Goal: Task Accomplishment & Management: Use online tool/utility

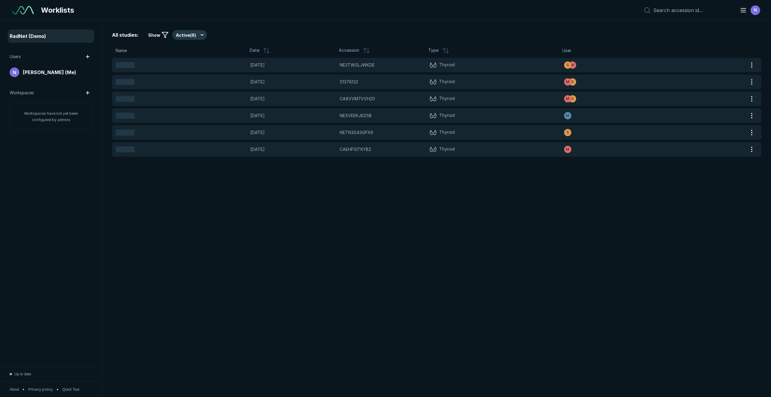
scroll to position [2454, 4241]
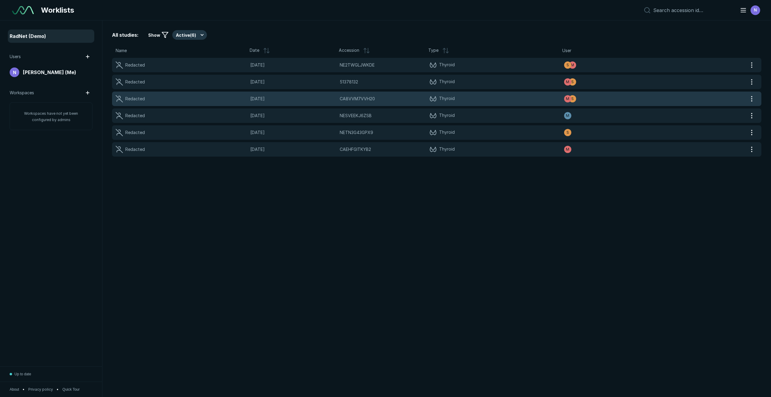
click at [315, 99] on span "[DATE]" at bounding box center [293, 98] width 86 height 7
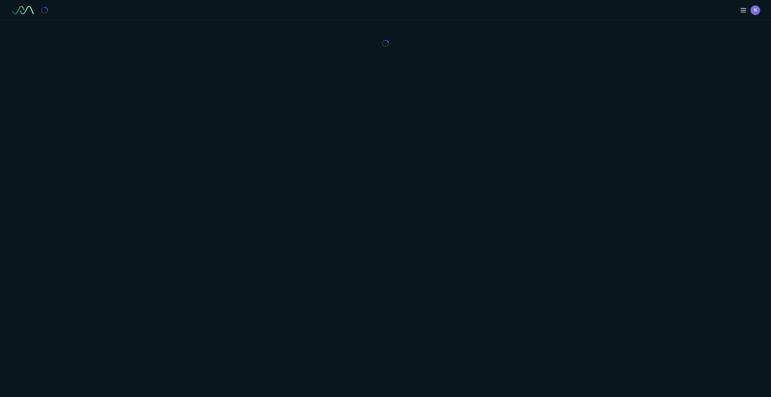
click at [315, 99] on div "N" at bounding box center [385, 198] width 771 height 397
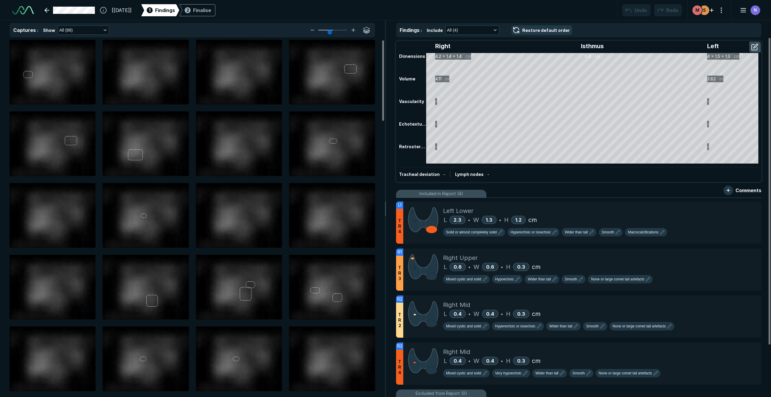
scroll to position [2454, 4241]
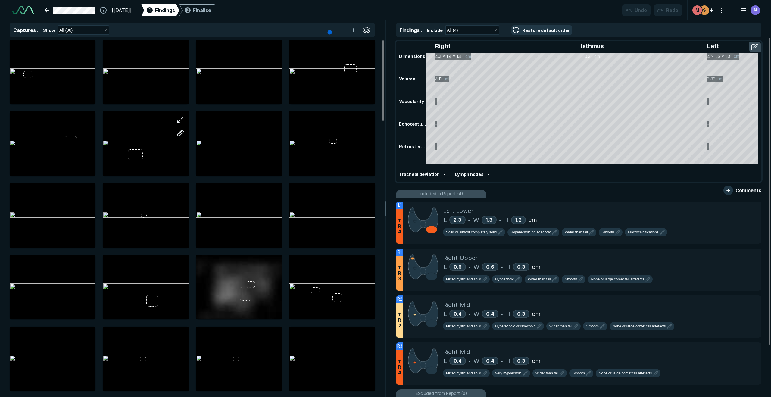
click at [138, 139] on div at bounding box center [146, 143] width 86 height 64
click at [139, 139] on div at bounding box center [146, 143] width 86 height 64
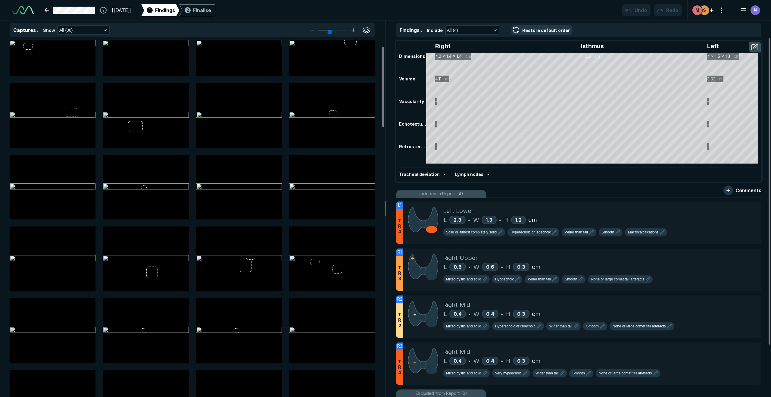
scroll to position [25, 0]
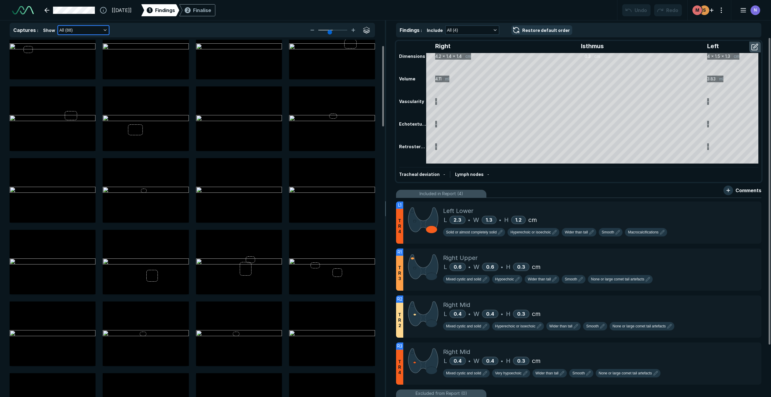
click at [101, 31] on button "All (88)" at bounding box center [83, 30] width 51 height 8
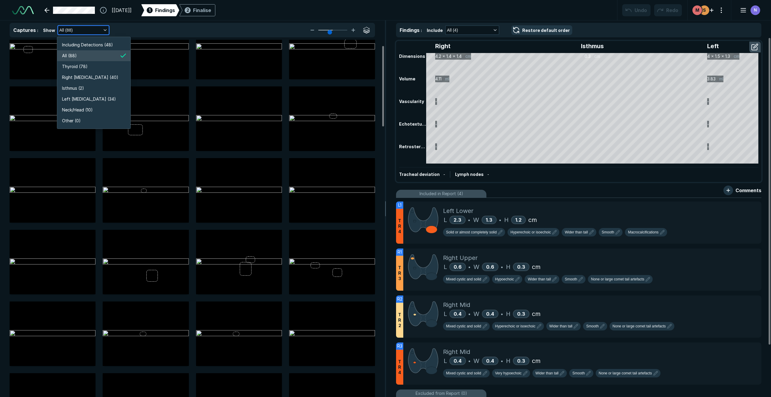
scroll to position [1151, 1076]
click at [91, 67] on li "Thyroid (78)" at bounding box center [93, 66] width 73 height 11
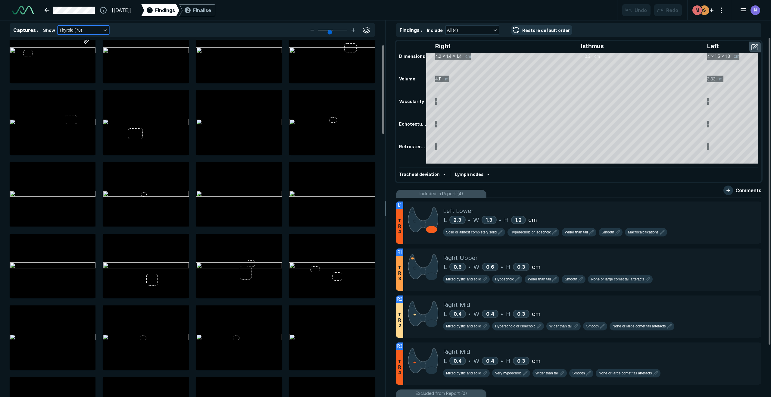
scroll to position [20, 0]
click at [101, 29] on button "Thyroid (78)" at bounding box center [83, 30] width 51 height 8
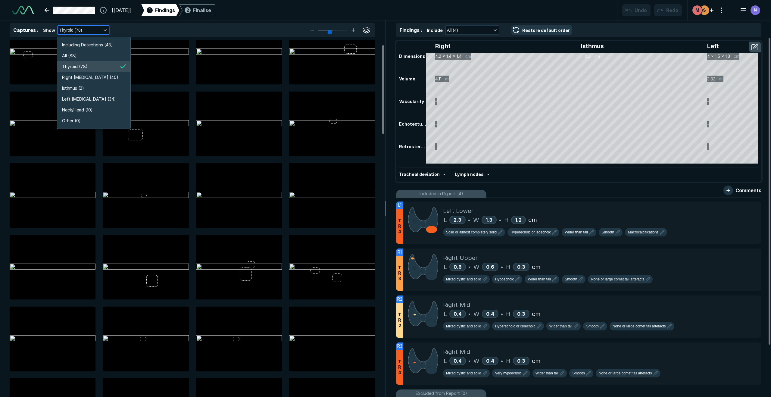
scroll to position [1151, 1076]
click at [94, 75] on li "Right [MEDICAL_DATA] (40)" at bounding box center [93, 77] width 73 height 11
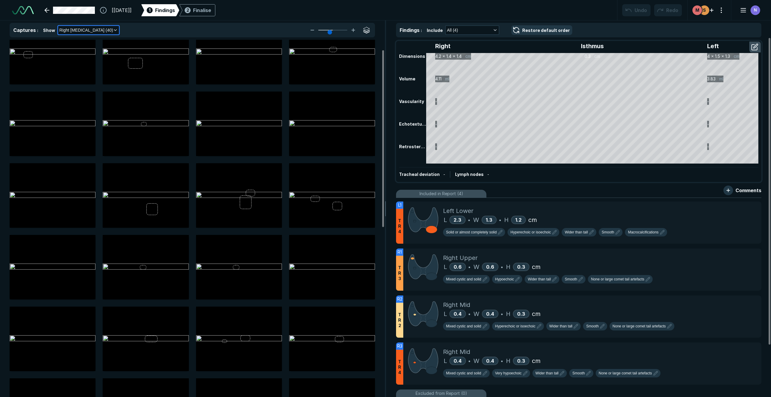
scroll to position [22, 0]
click at [369, 32] on button "button" at bounding box center [366, 30] width 10 height 10
drag, startPoint x: 366, startPoint y: 30, endPoint x: 357, endPoint y: 32, distance: 9.2
click at [366, 30] on button "button" at bounding box center [366, 30] width 10 height 10
click at [355, 31] on icon at bounding box center [352, 29] width 7 height 7
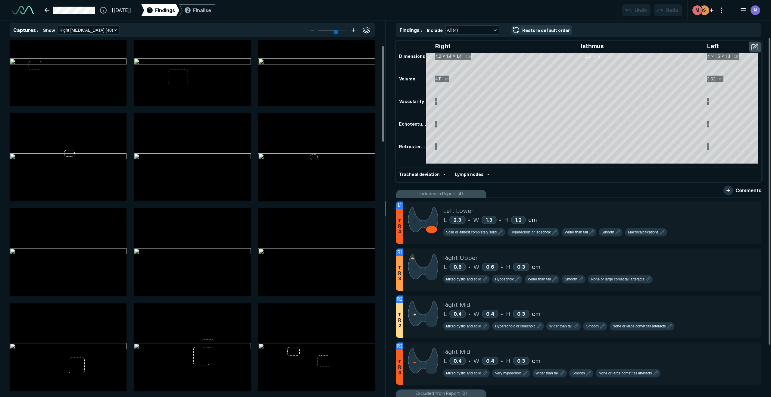
click at [355, 31] on icon at bounding box center [352, 29] width 7 height 7
type input "6"
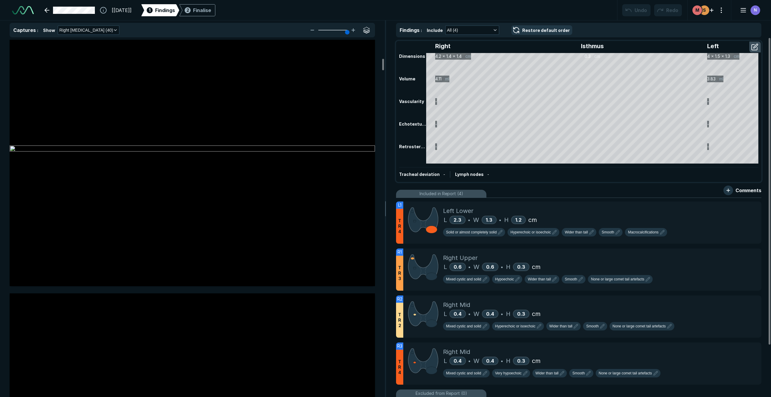
scroll to position [601, 0]
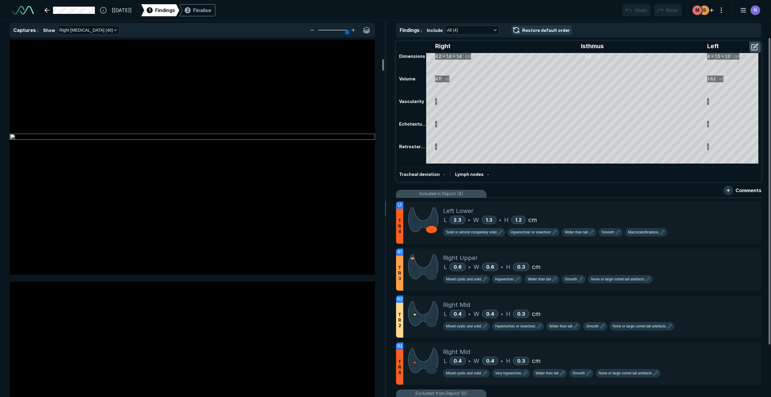
click at [174, 124] on div at bounding box center [192, 137] width 365 height 274
drag, startPoint x: 144, startPoint y: 123, endPoint x: 177, endPoint y: 149, distance: 42.3
click at [182, 153] on div at bounding box center [192, 137] width 365 height 274
click at [156, 131] on div at bounding box center [192, 137] width 365 height 274
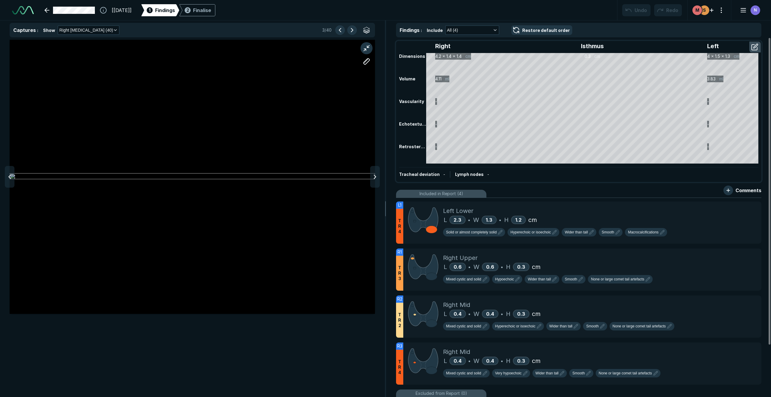
scroll to position [2314, 2407]
click at [153, 159] on div at bounding box center [192, 176] width 365 height 274
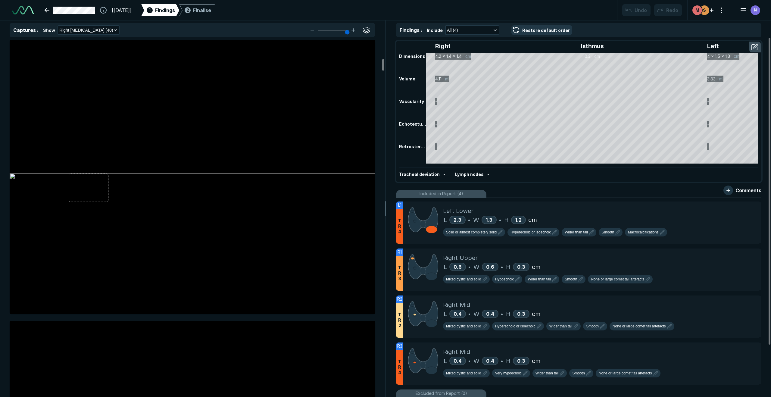
scroll to position [601, 0]
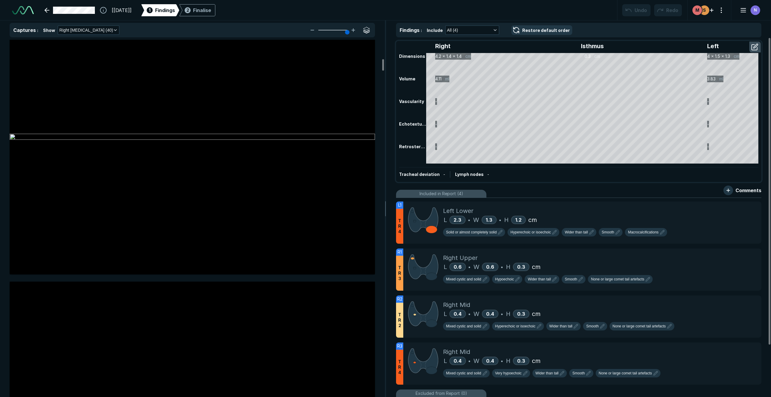
click at [153, 139] on div at bounding box center [192, 137] width 365 height 274
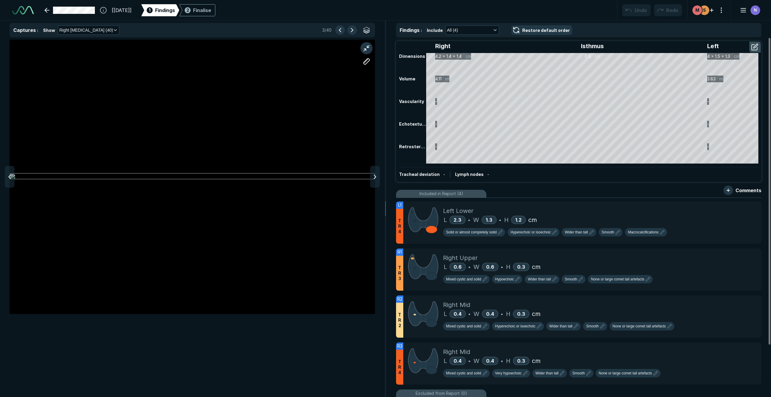
scroll to position [2314, 2407]
click at [173, 99] on div at bounding box center [192, 176] width 365 height 274
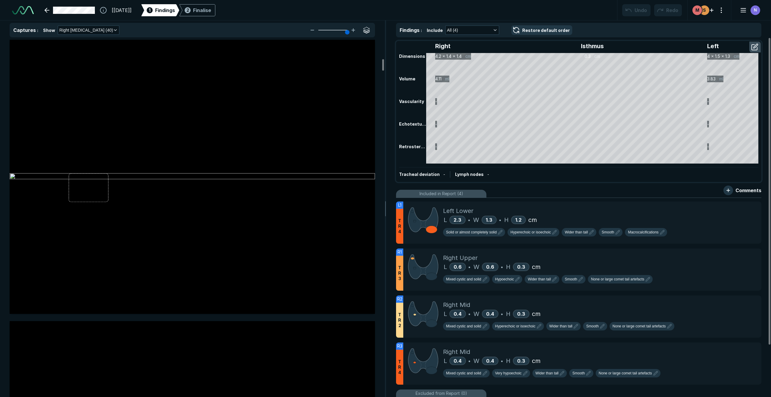
scroll to position [601, 0]
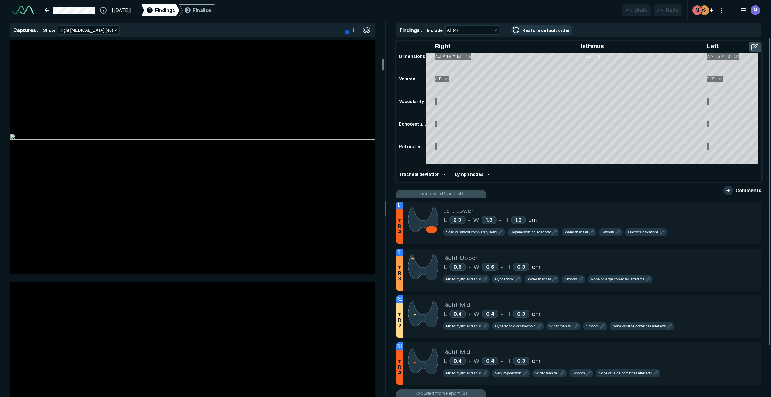
click at [173, 107] on div at bounding box center [192, 137] width 365 height 274
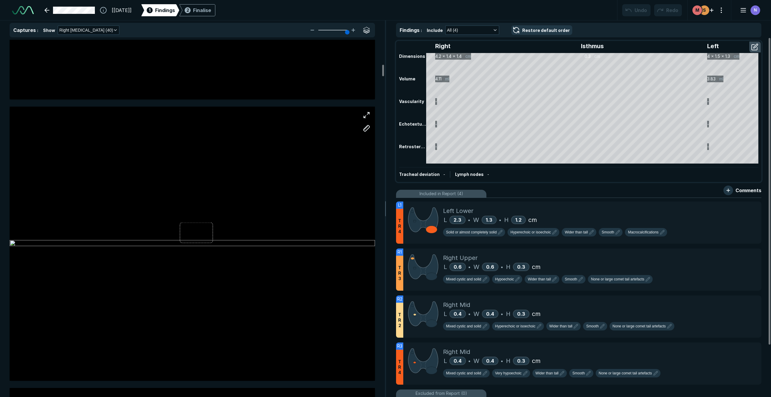
scroll to position [781, 0]
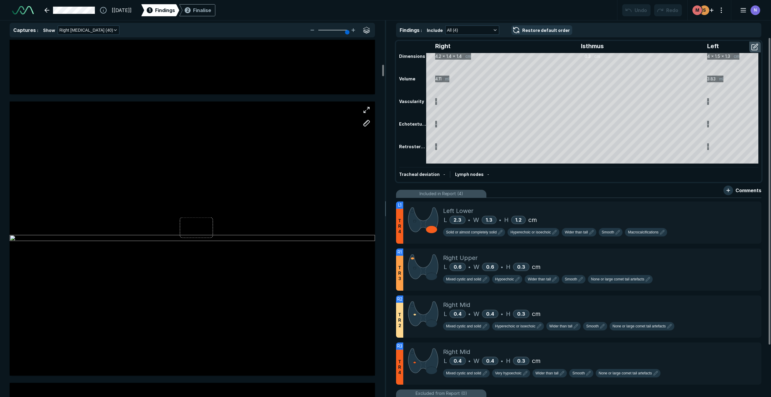
click at [190, 178] on div at bounding box center [192, 238] width 365 height 274
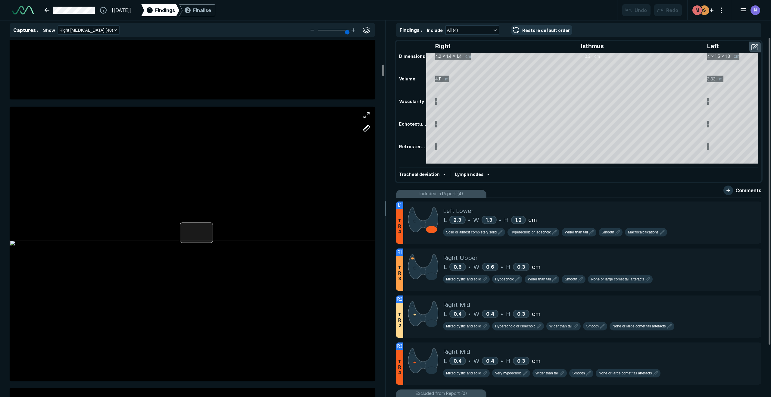
scroll to position [777, 0]
click at [200, 237] on div at bounding box center [196, 232] width 33 height 21
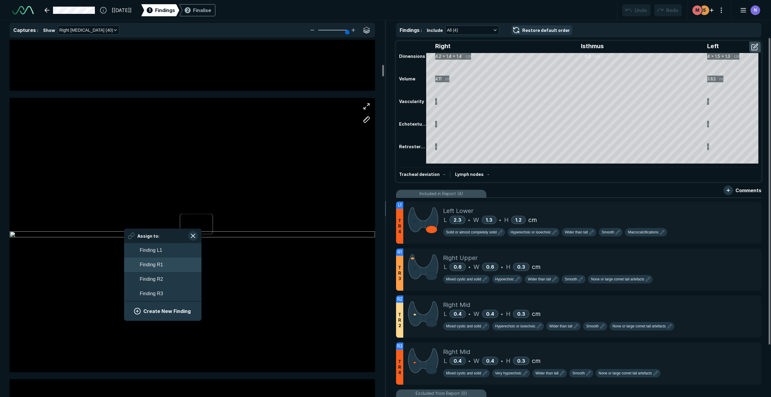
scroll to position [786, 0]
click at [220, 206] on div at bounding box center [192, 234] width 365 height 274
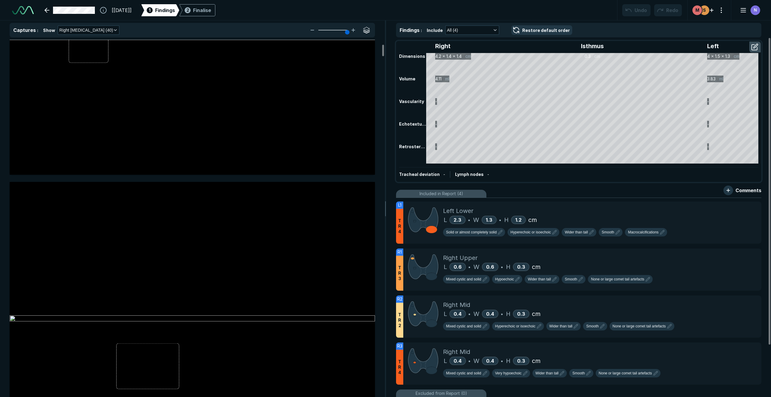
scroll to position [0, 0]
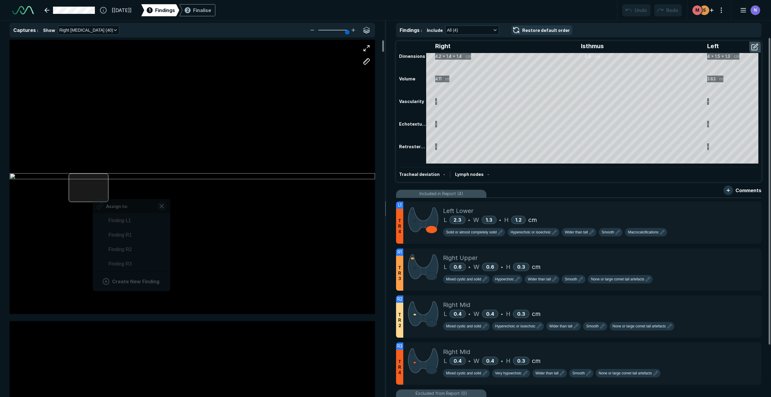
click at [93, 192] on div "Assign to: Finding L1 Finding R1 Finding R2 Finding R3 Create New Finding" at bounding box center [192, 177] width 365 height 274
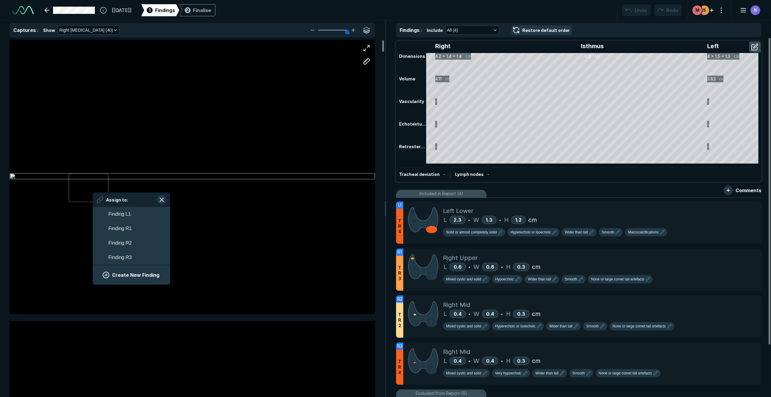
click at [126, 162] on div at bounding box center [192, 176] width 365 height 274
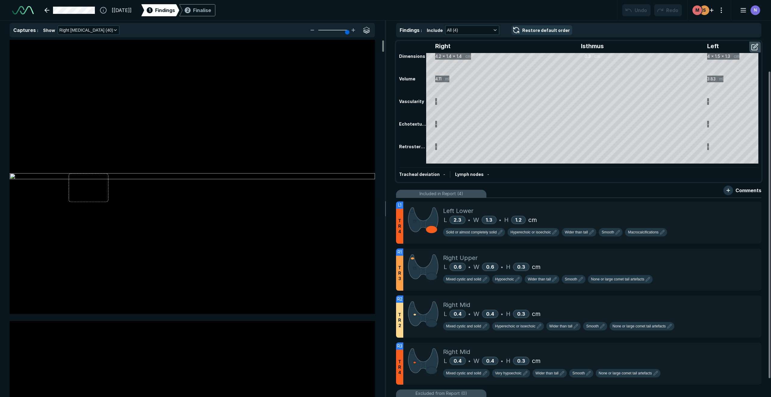
scroll to position [61, 0]
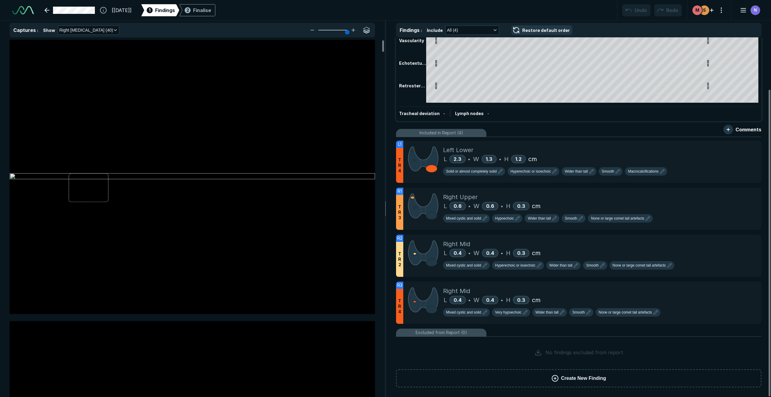
click at [492, 274] on button "Create New Finding" at bounding box center [578, 378] width 365 height 18
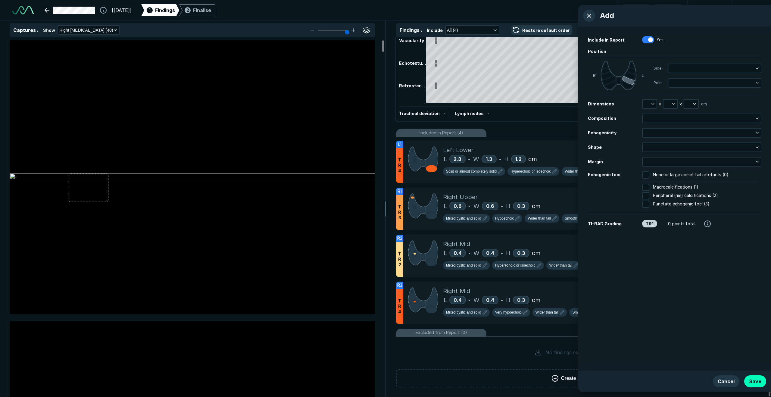
click at [492, 79] on icon at bounding box center [627, 80] width 13 height 9
click at [492, 106] on icon "button" at bounding box center [652, 103] width 5 height 5
click at [492, 130] on input "text" at bounding box center [657, 131] width 23 height 8
type input "1"
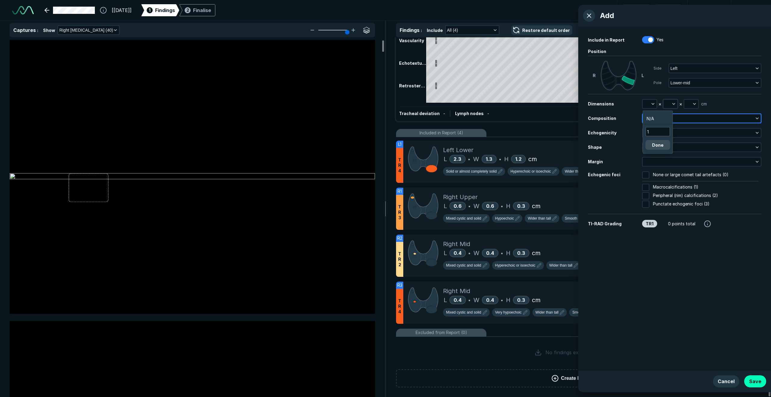
drag, startPoint x: 678, startPoint y: 115, endPoint x: 674, endPoint y: 104, distance: 11.2
click at [492, 114] on button "button" at bounding box center [701, 118] width 118 height 8
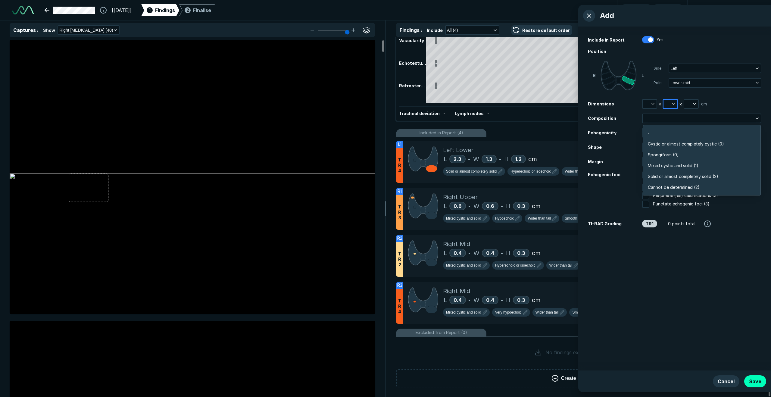
scroll to position [0, 0]
click at [492, 103] on icon "button" at bounding box center [673, 103] width 5 height 5
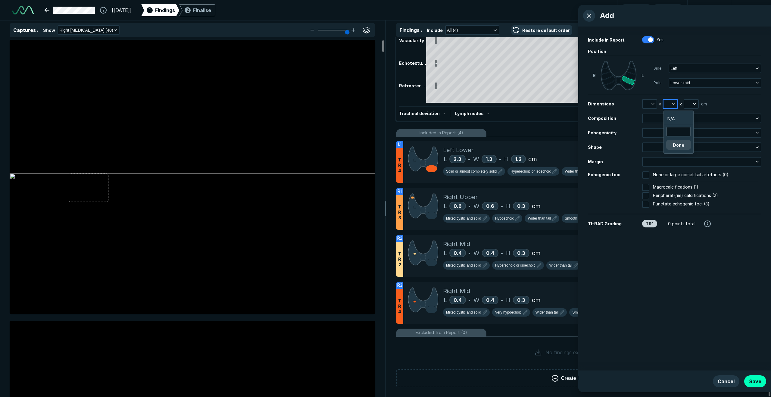
scroll to position [930, 906]
click at [492, 129] on input "text" at bounding box center [677, 131] width 23 height 8
type input "2"
click at [492, 103] on icon "button" at bounding box center [652, 103] width 5 height 5
click at [492, 133] on input "text" at bounding box center [657, 131] width 23 height 8
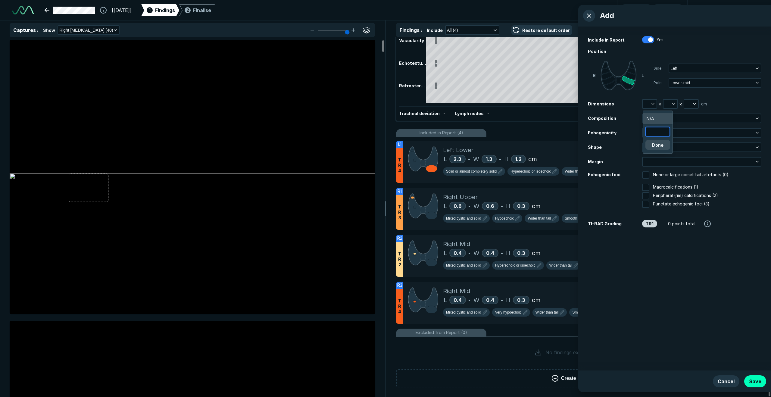
type input "1"
click at [492, 100] on button "button" at bounding box center [691, 104] width 14 height 8
click at [492, 134] on input "text" at bounding box center [698, 131] width 23 height 8
type input "2"
click at [492, 146] on button "Done" at bounding box center [698, 145] width 25 height 10
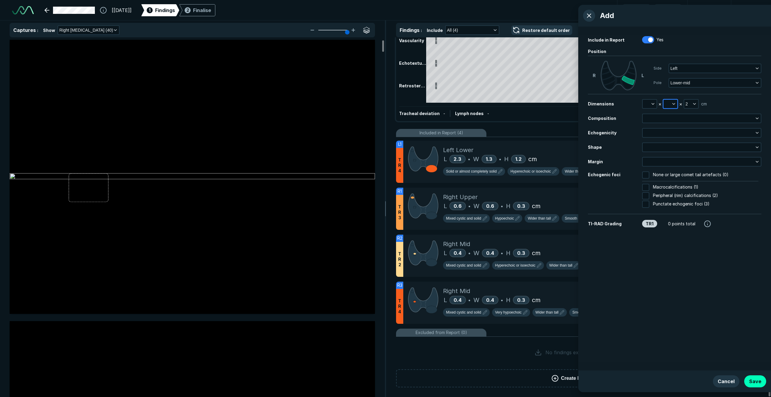
click at [492, 103] on icon "button" at bounding box center [673, 103] width 5 height 5
click at [492, 132] on input "text" at bounding box center [677, 131] width 23 height 8
type input "1"
drag, startPoint x: 680, startPoint y: 146, endPoint x: 660, endPoint y: 123, distance: 29.9
click at [492, 145] on button "Done" at bounding box center [678, 145] width 25 height 10
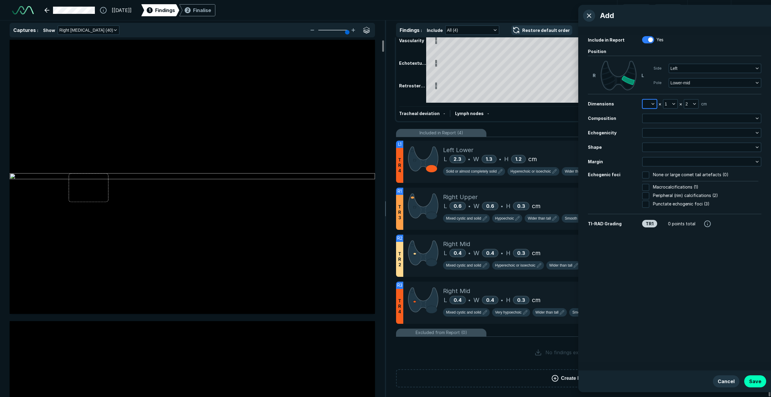
click at [492, 103] on icon "button" at bounding box center [652, 103] width 5 height 5
click at [492, 130] on input "text" at bounding box center [657, 131] width 23 height 8
type input "3"
click at [492, 144] on button "Done" at bounding box center [657, 145] width 25 height 10
click at [492, 122] on button "button" at bounding box center [701, 118] width 118 height 8
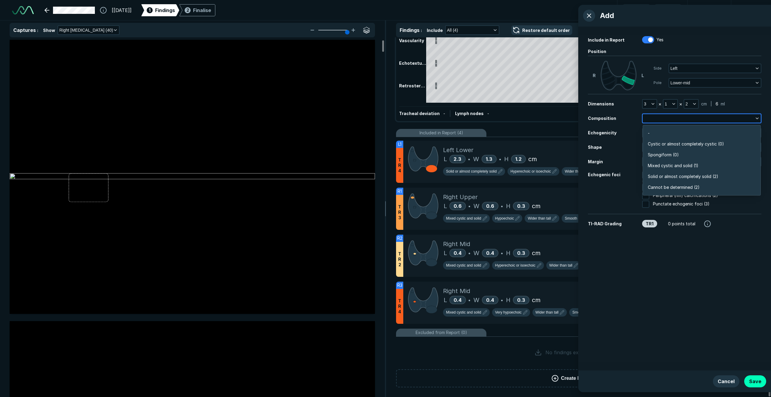
scroll to position [1053, 1302]
click at [492, 141] on span "Cystic or almost completely cystic (0)" at bounding box center [685, 144] width 76 height 7
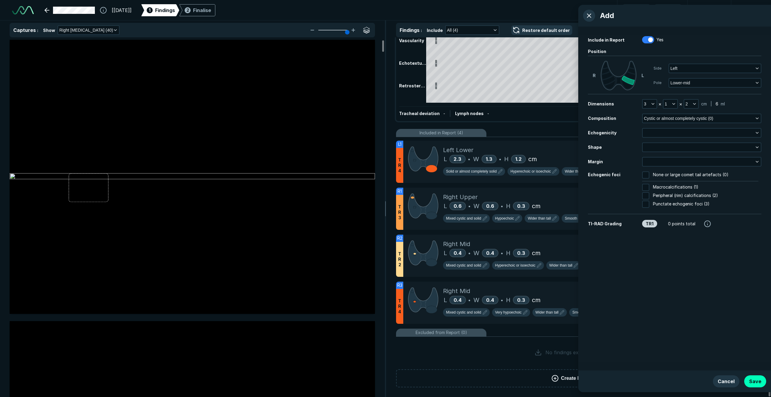
click at [492, 123] on div "Dimensions 3 × 1 × 2 cm | 6 ml Composition Cystic or almost completely cystic (…" at bounding box center [674, 118] width 173 height 10
click at [492, 137] on div at bounding box center [701, 133] width 119 height 10
click at [492, 135] on button "button" at bounding box center [701, 133] width 118 height 8
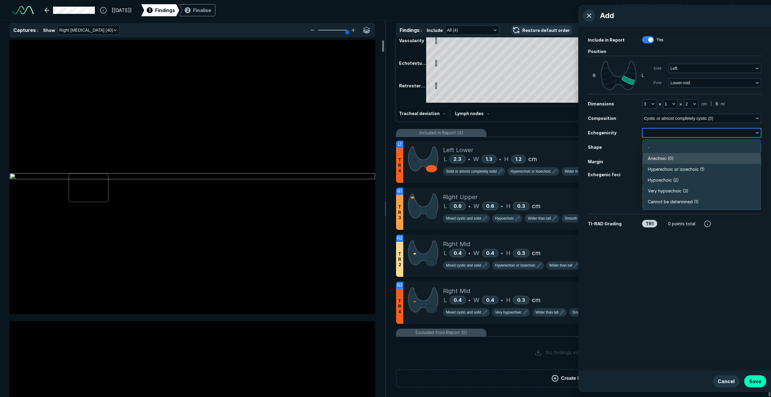
click at [492, 156] on span "Anechoic (0)" at bounding box center [660, 158] width 26 height 7
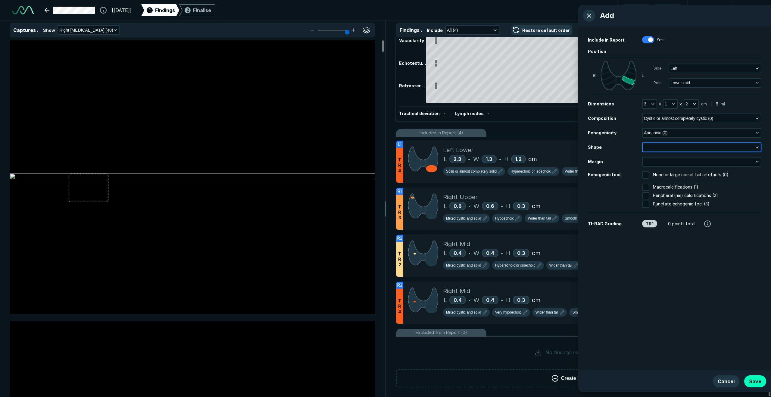
click at [492, 147] on button "button" at bounding box center [701, 147] width 118 height 8
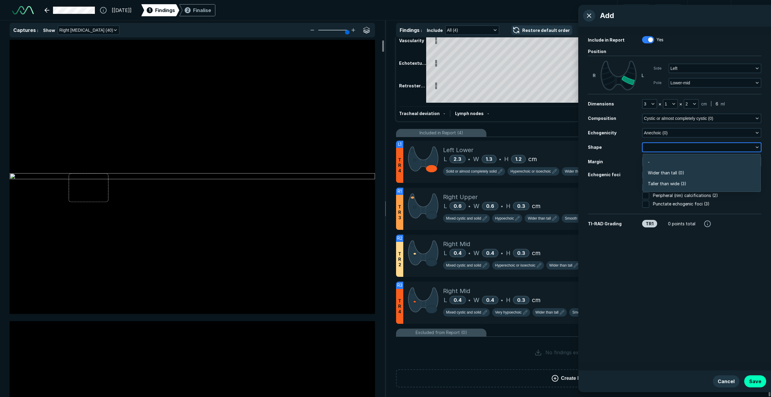
scroll to position [907, 1302]
click at [492, 172] on span "Wider than tall (0)" at bounding box center [665, 172] width 36 height 7
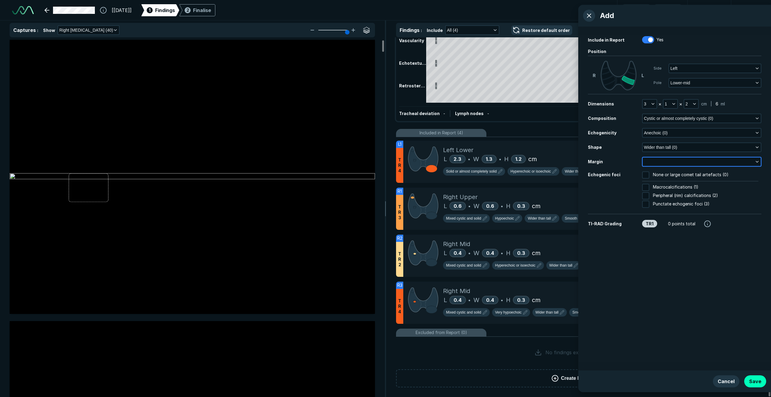
click at [492, 163] on button "button" at bounding box center [701, 161] width 118 height 8
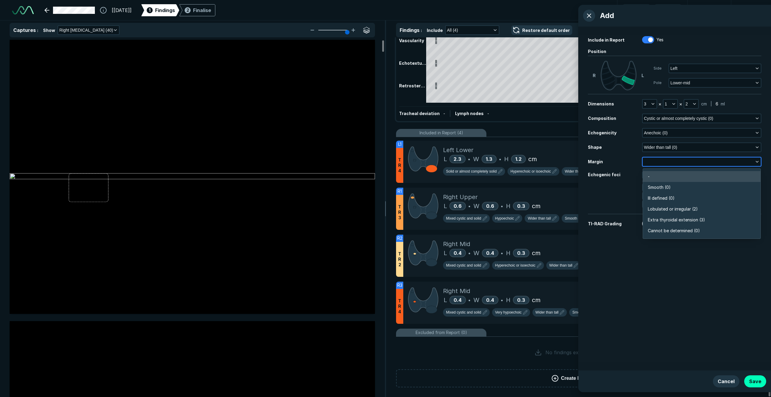
scroll to position [1053, 1302]
click at [492, 185] on span "Smooth (0)" at bounding box center [658, 187] width 23 height 7
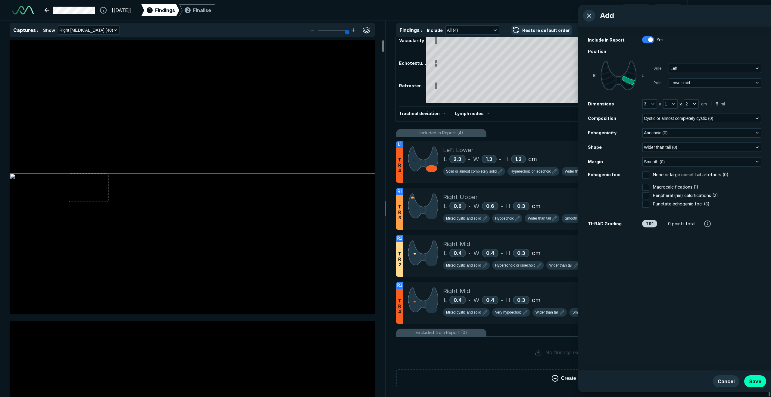
click at [492, 222] on div "TR1" at bounding box center [649, 224] width 15 height 8
click at [492, 224] on div "TR1" at bounding box center [649, 224] width 15 height 8
click at [492, 274] on button "Save" at bounding box center [755, 381] width 22 height 12
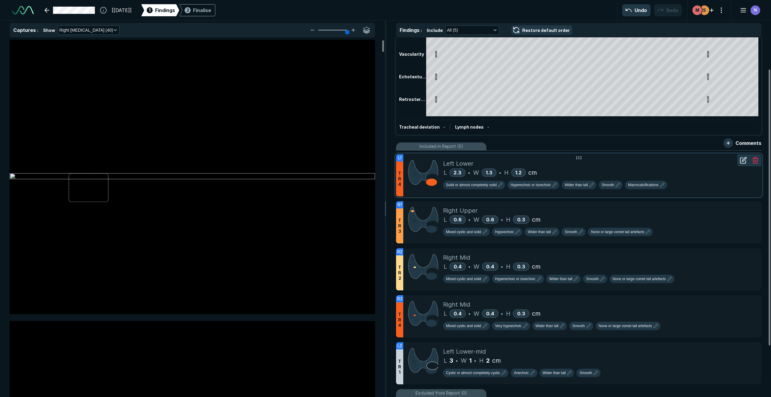
scroll to position [27, 0]
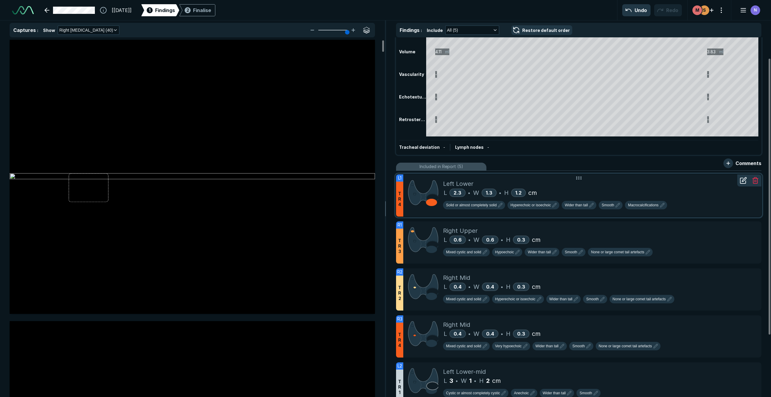
click at [492, 182] on div "Left Lower" at bounding box center [599, 183] width 313 height 9
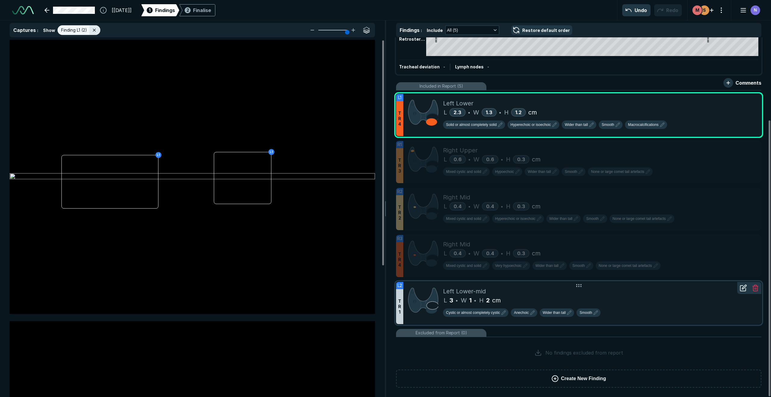
scroll to position [108, 0]
click at [492, 274] on div "L 3 • W 1 • H 2 cm" at bounding box center [599, 299] width 313 height 9
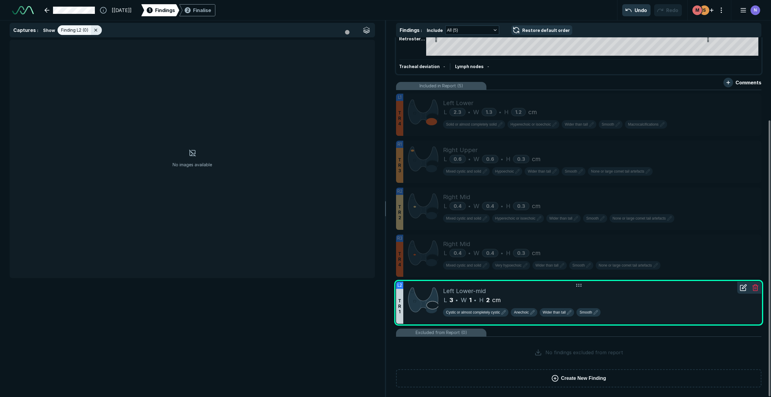
click at [492, 274] on div "L 3 • W 1 • H 2 cm" at bounding box center [599, 299] width 313 height 9
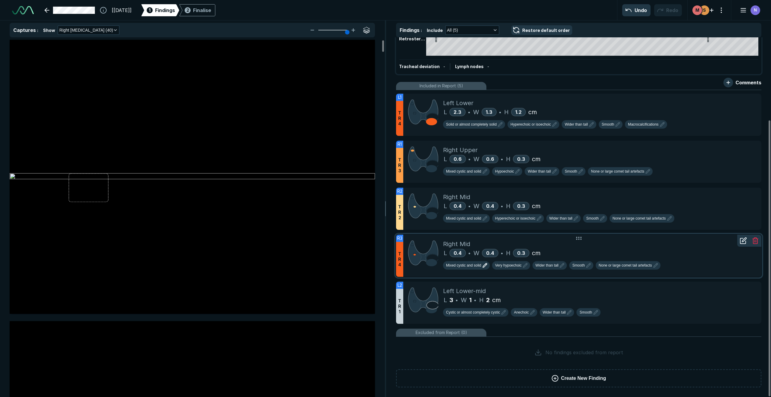
scroll to position [2314, 2407]
click at [492, 274] on div "Left Lower-mid L 3 • W 1 • H 2 cm Cystic or almost completely cystic Anechoic W…" at bounding box center [599, 302] width 313 height 42
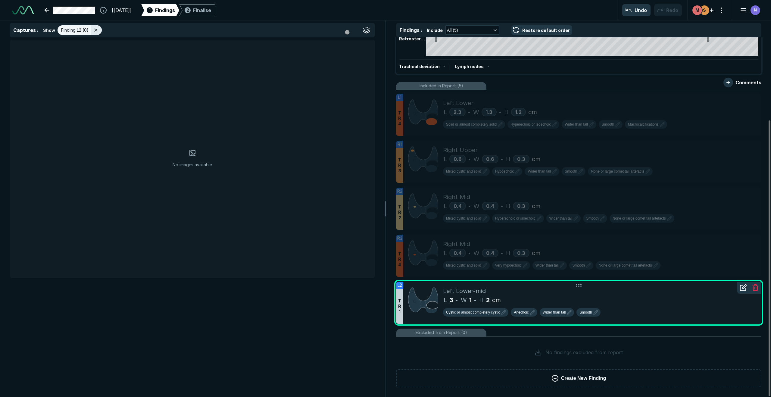
click at [492, 274] on icon at bounding box center [742, 287] width 7 height 7
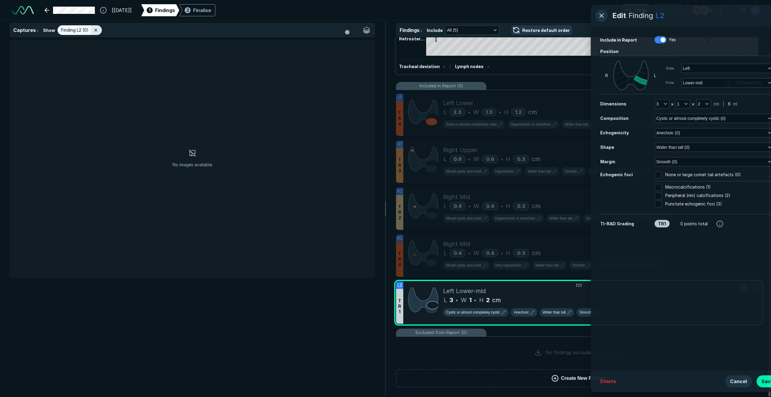
scroll to position [2211, 1544]
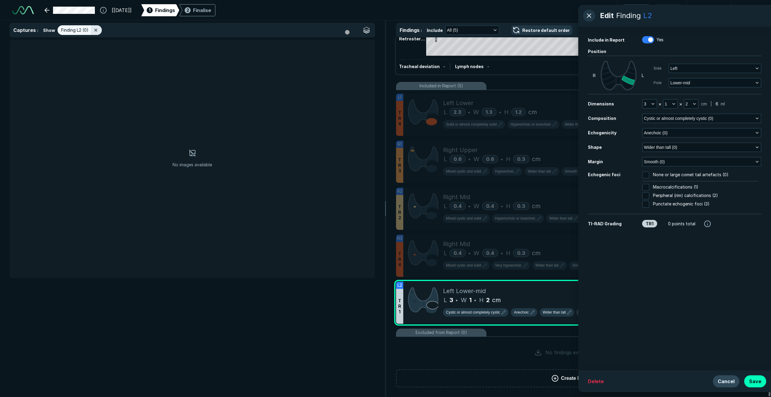
click at [492, 274] on button "Cancel" at bounding box center [725, 381] width 26 height 12
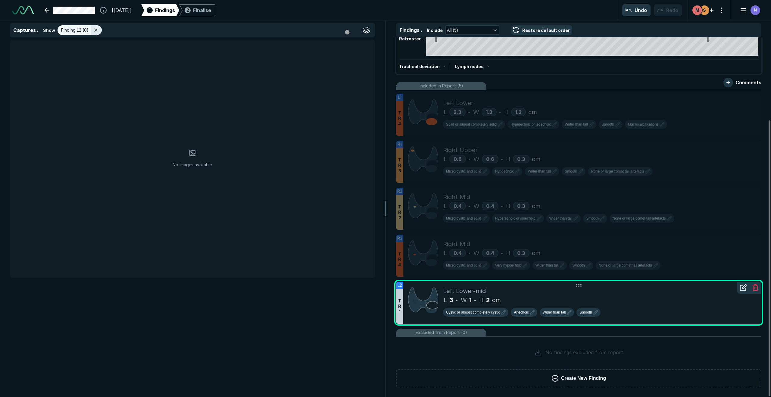
click at [492, 274] on icon at bounding box center [755, 288] width 4 height 5
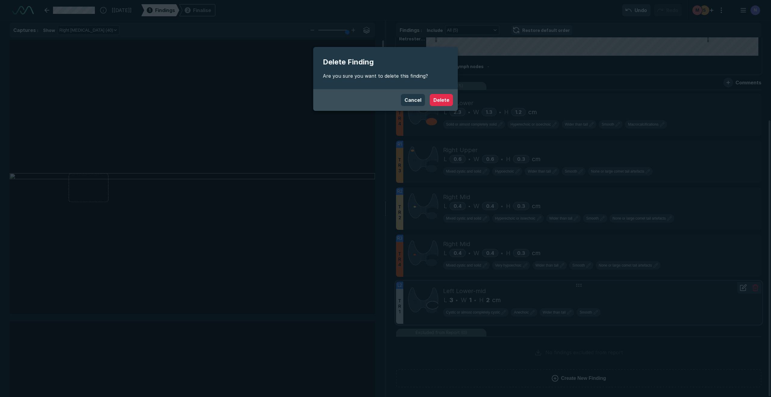
scroll to position [2314, 2407]
click at [446, 96] on button "Delete" at bounding box center [441, 100] width 23 height 12
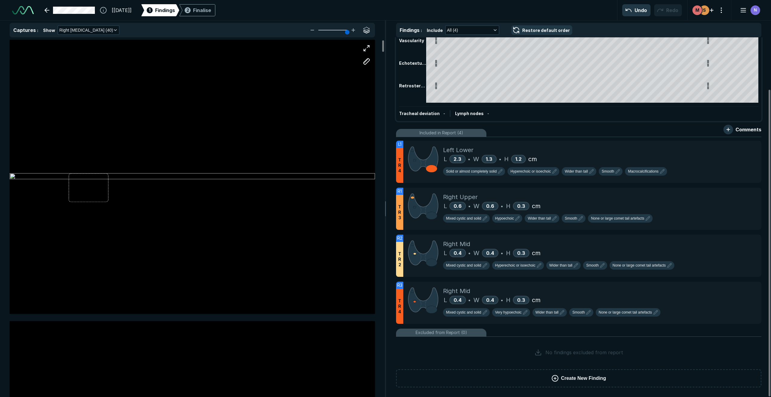
click at [137, 213] on div at bounding box center [192, 176] width 365 height 274
click at [156, 170] on div at bounding box center [192, 176] width 365 height 274
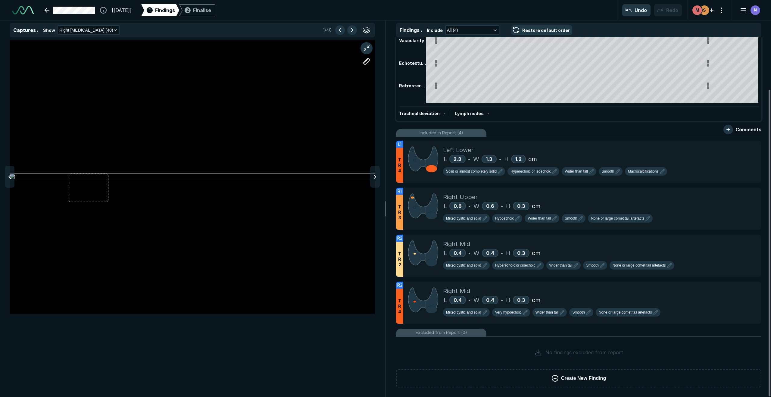
scroll to position [2314, 2407]
click at [185, 152] on div at bounding box center [192, 176] width 365 height 274
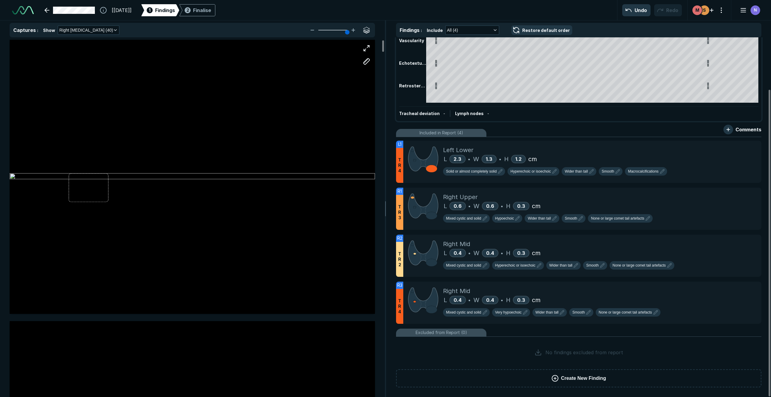
scroll to position [0, 0]
click at [194, 150] on div at bounding box center [192, 176] width 365 height 274
click at [215, 131] on div at bounding box center [192, 176] width 365 height 274
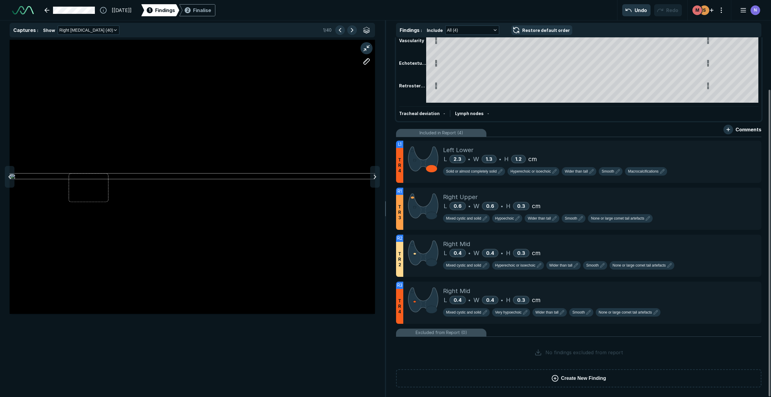
scroll to position [2314, 2407]
click at [216, 132] on div at bounding box center [192, 176] width 365 height 274
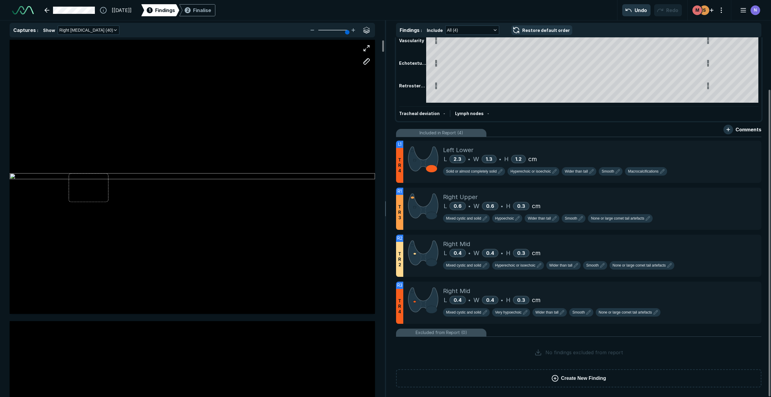
scroll to position [0, 0]
click at [216, 134] on div at bounding box center [192, 176] width 365 height 274
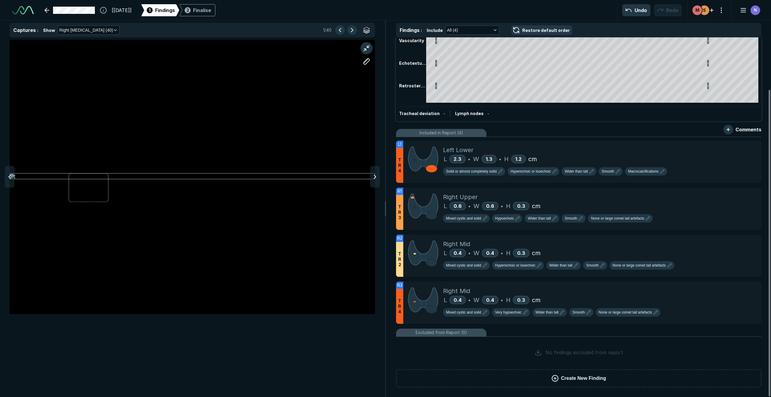
scroll to position [2314, 2407]
click at [206, 91] on div at bounding box center [192, 176] width 365 height 274
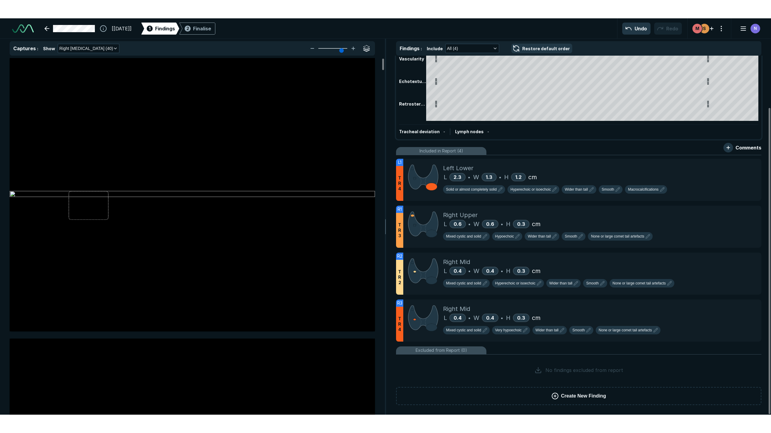
scroll to position [0, 0]
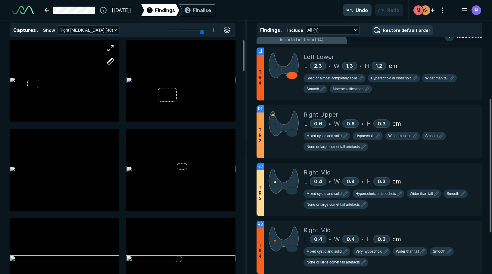
type input "3"
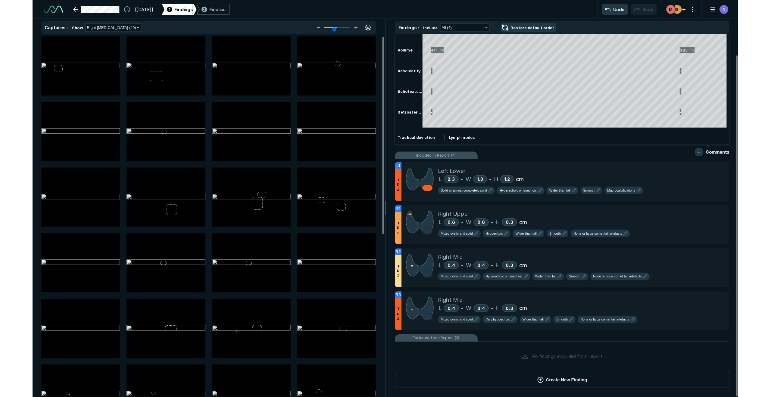
scroll to position [2454, 4241]
